Goal: Find contact information: Find contact information

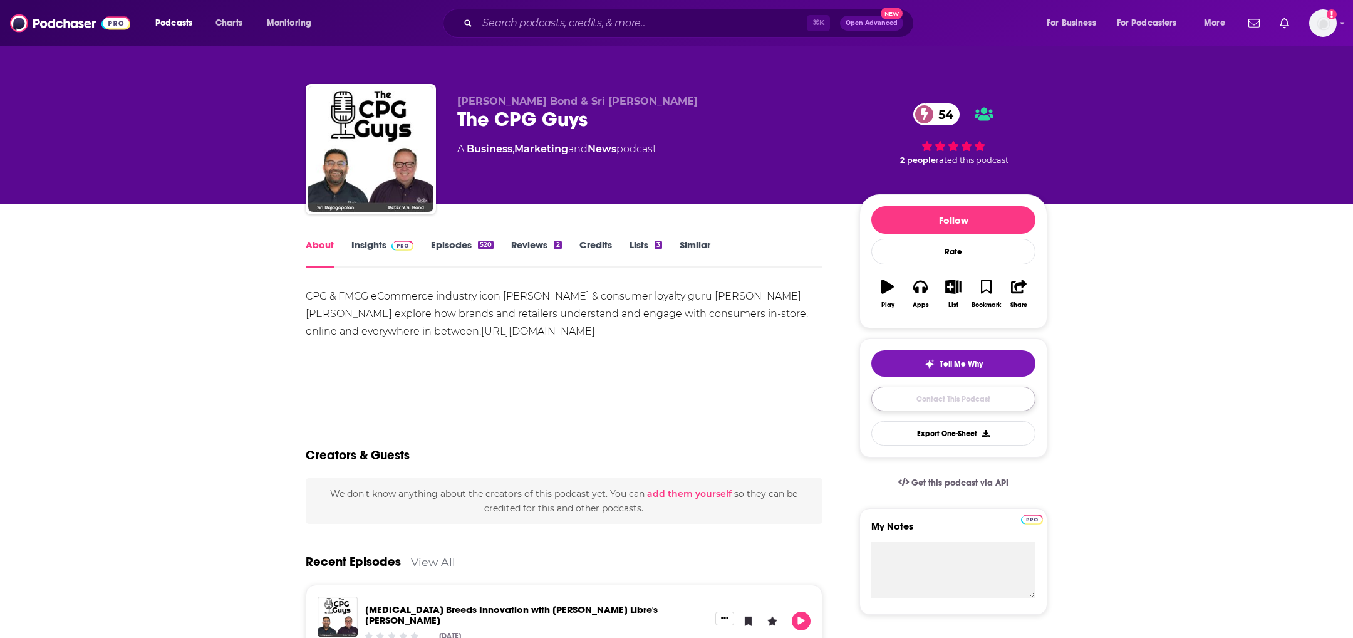
click at [928, 397] on link "Contact This Podcast" at bounding box center [954, 399] width 164 height 24
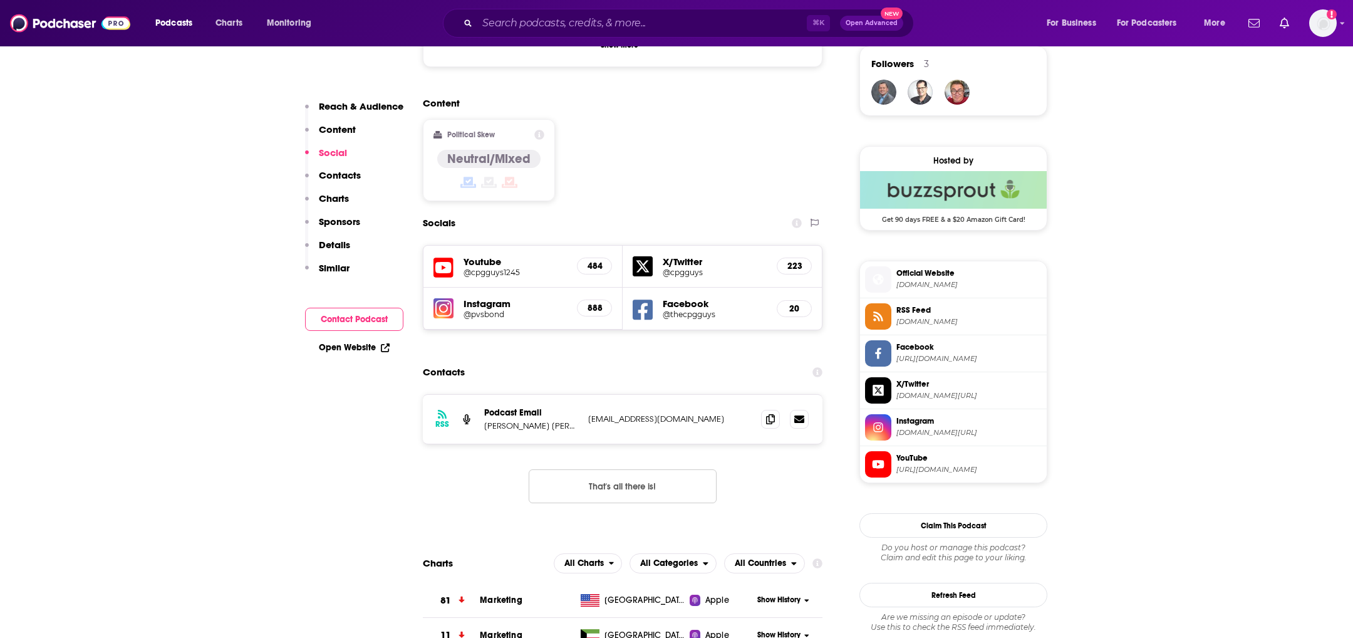
scroll to position [921, 0]
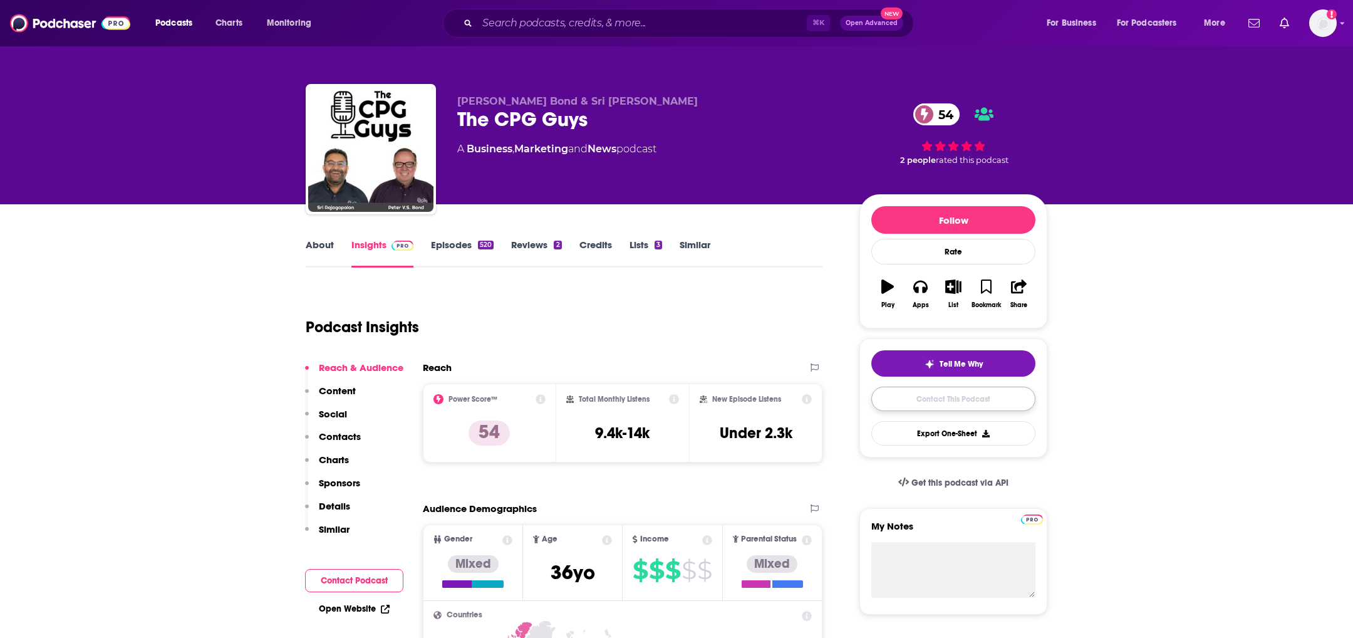
click at [966, 394] on link "Contact This Podcast" at bounding box center [954, 399] width 164 height 24
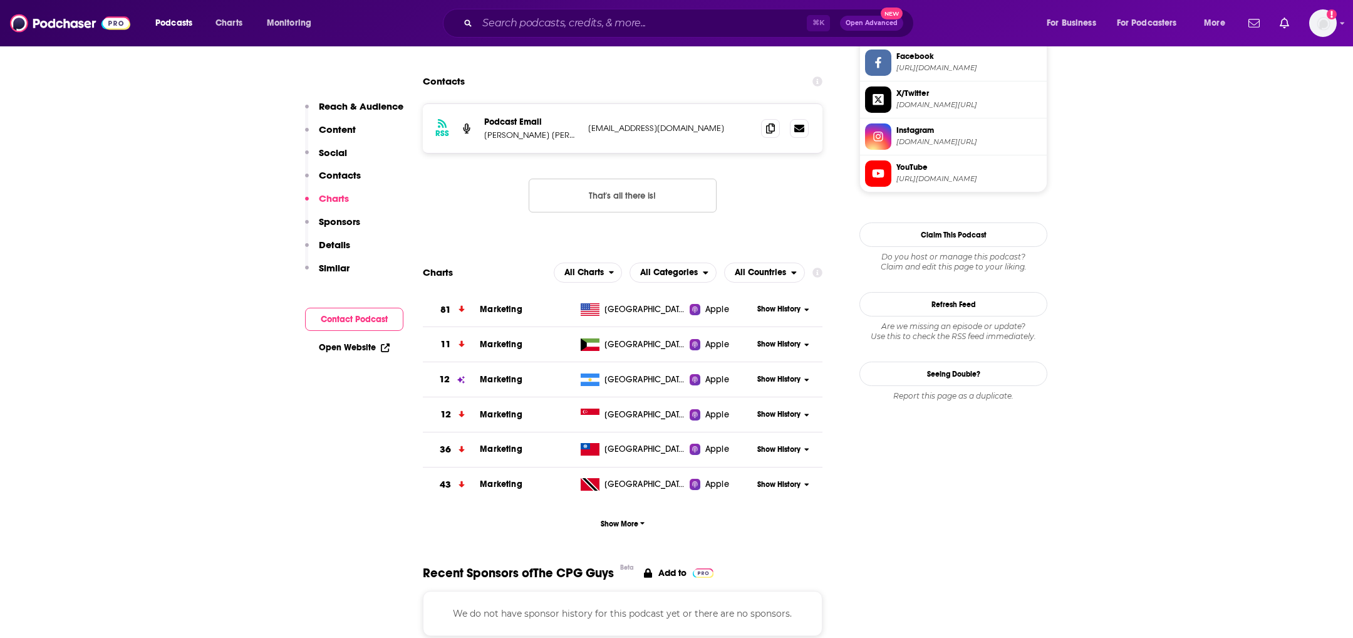
scroll to position [1192, 0]
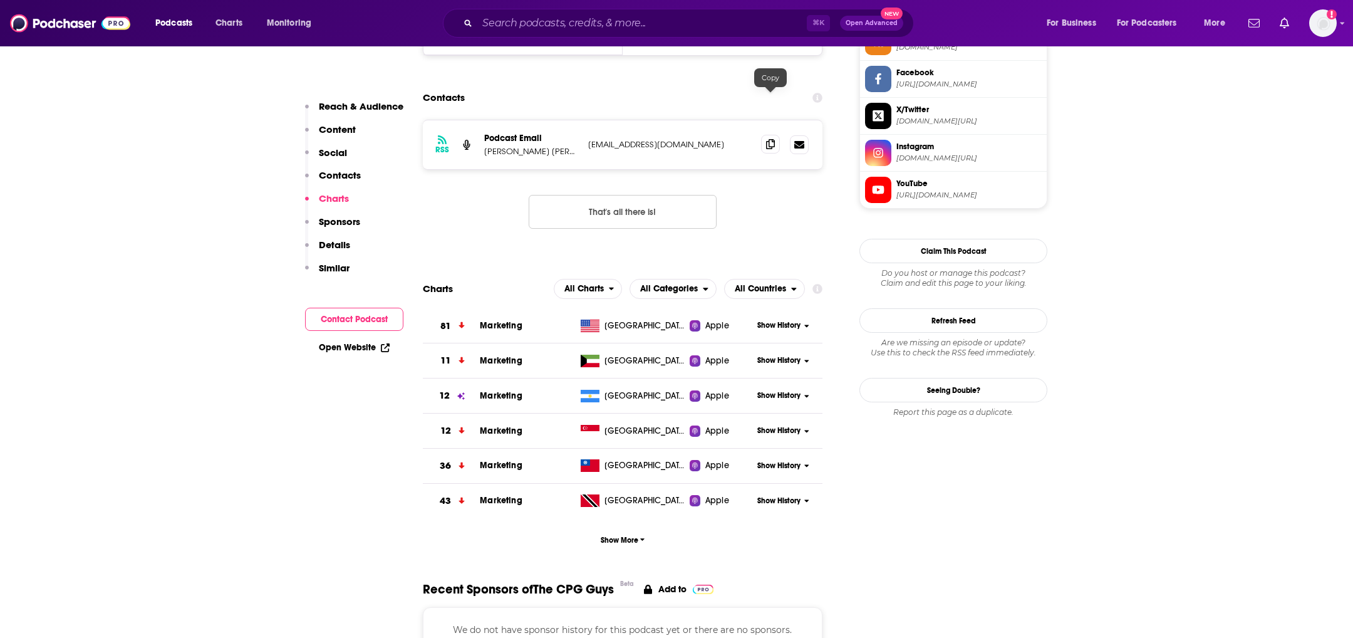
click at [772, 139] on icon at bounding box center [770, 144] width 9 height 10
